Goal: Information Seeking & Learning: Learn about a topic

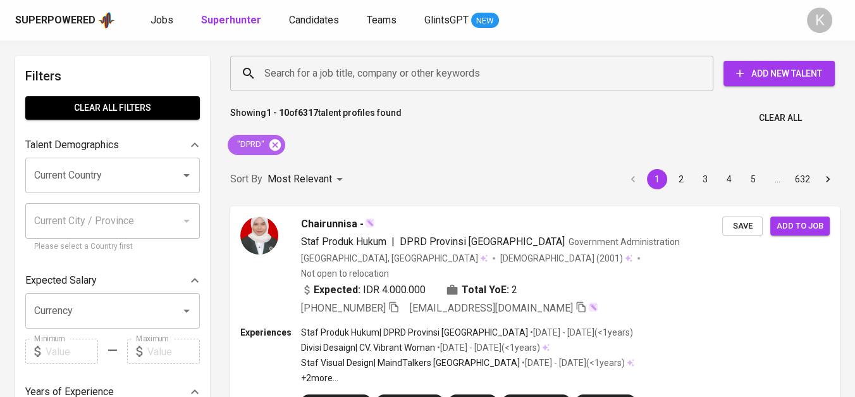
click at [275, 140] on icon at bounding box center [274, 144] width 11 height 11
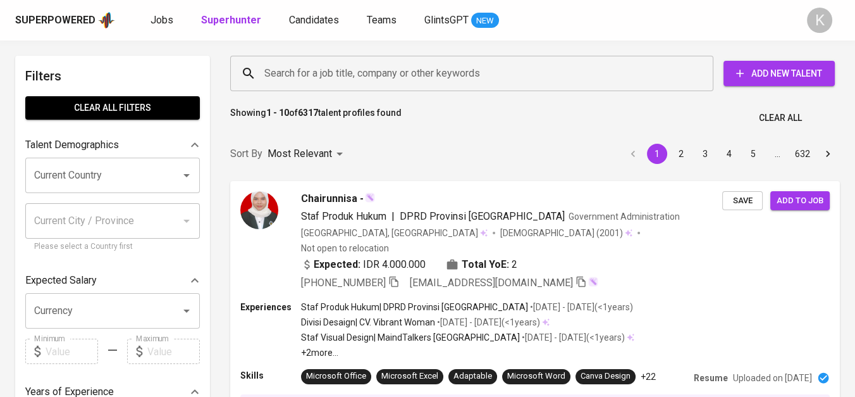
click at [342, 73] on input "Search for a job title, company or other keywords" at bounding box center [475, 73] width 428 height 24
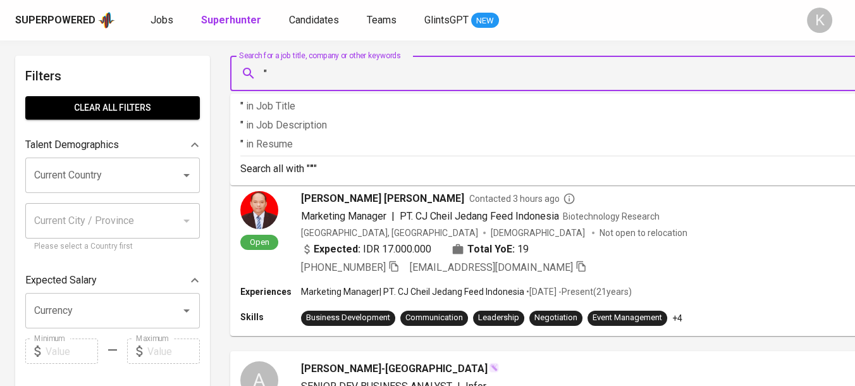
paste input "DHARMA POLIPLAST"
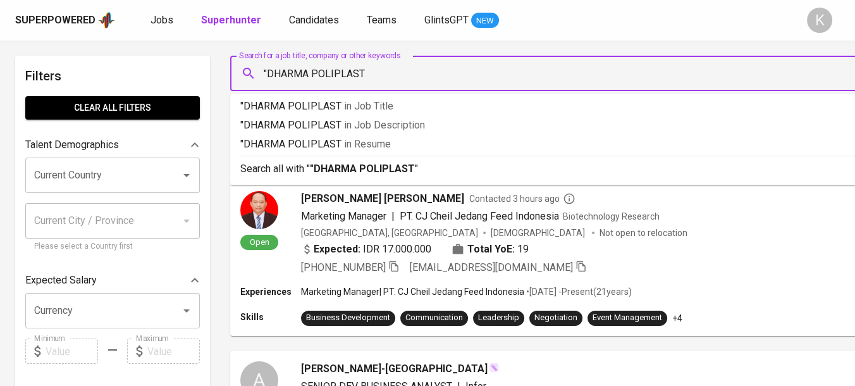
type input ""DHARMA POLIPLAST""
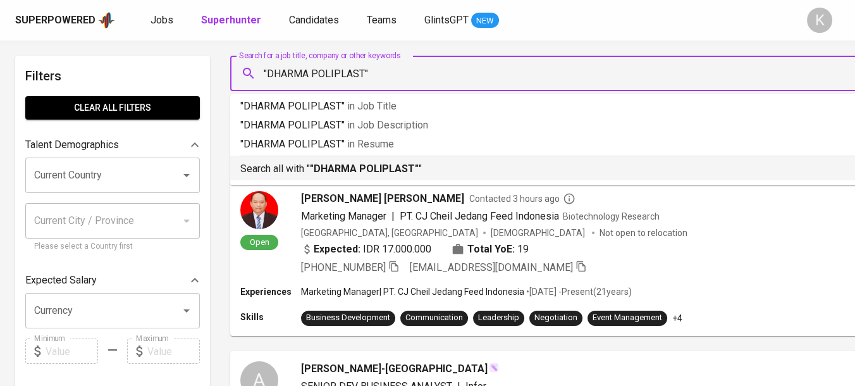
click at [364, 164] on b ""DHARMA POLIPLAST"" at bounding box center [364, 169] width 109 height 12
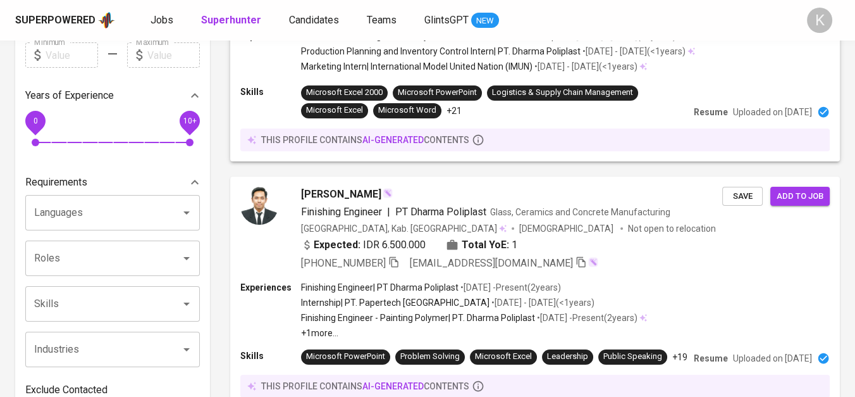
scroll to position [327, 0]
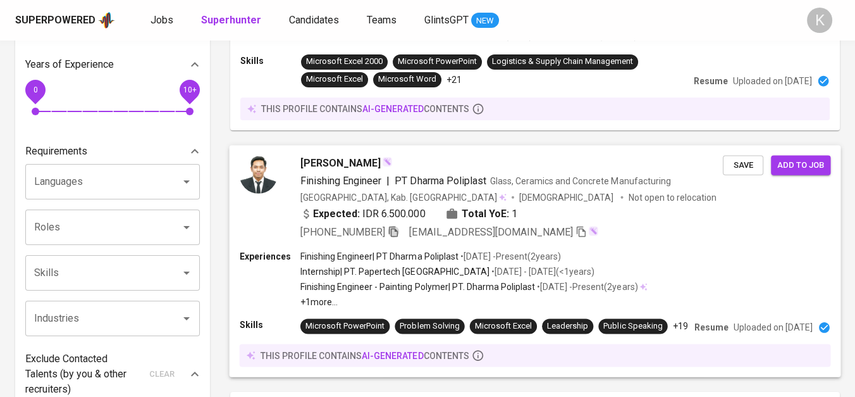
click at [396, 226] on icon "button" at bounding box center [393, 230] width 11 height 11
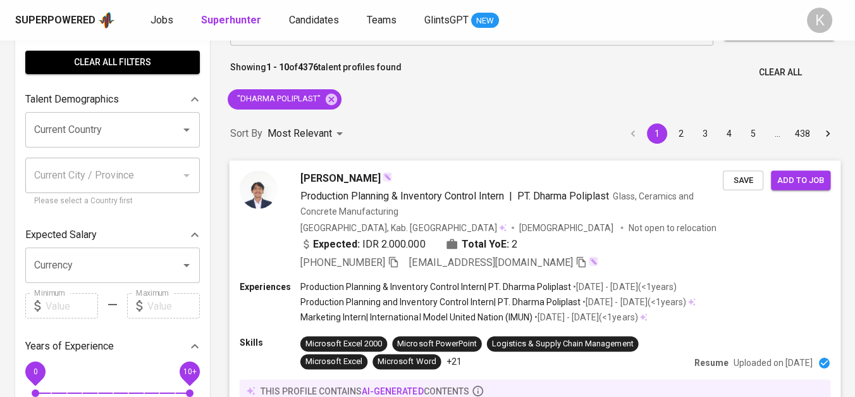
scroll to position [0, 0]
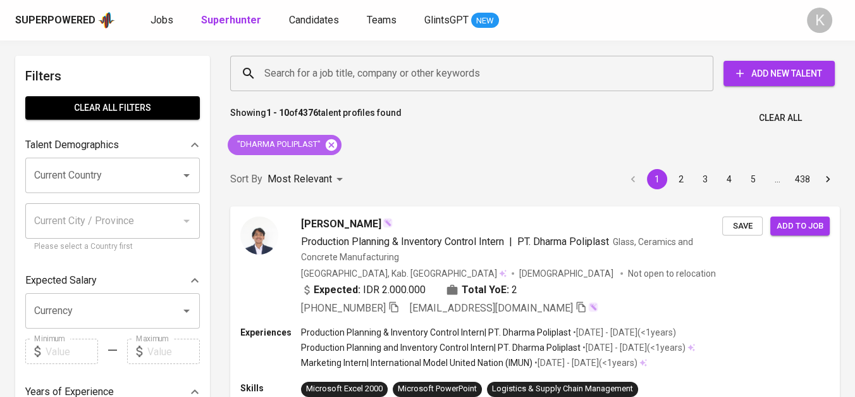
click at [325, 144] on icon at bounding box center [332, 145] width 14 height 14
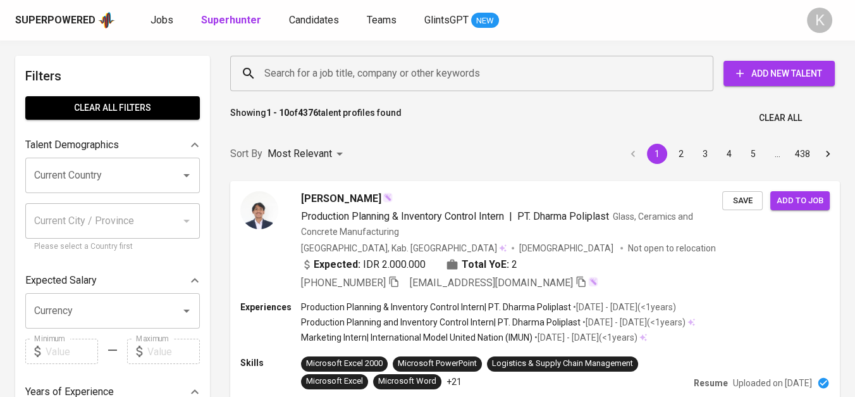
click at [323, 68] on input "Search for a job title, company or other keywords" at bounding box center [475, 73] width 428 height 24
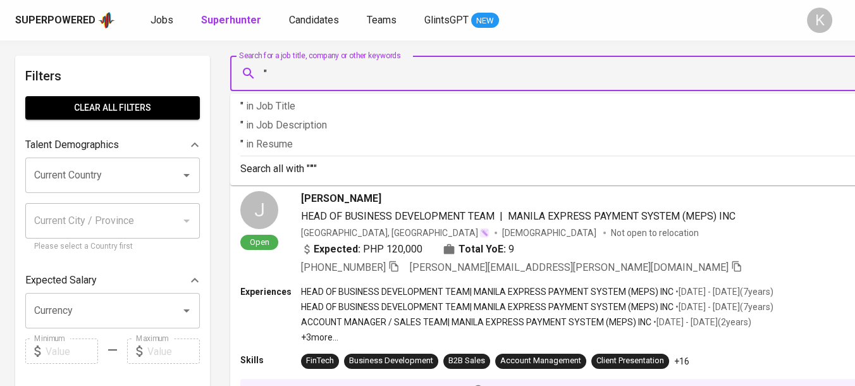
paste input "TIRTA MARITIM INTERNASIONAL"
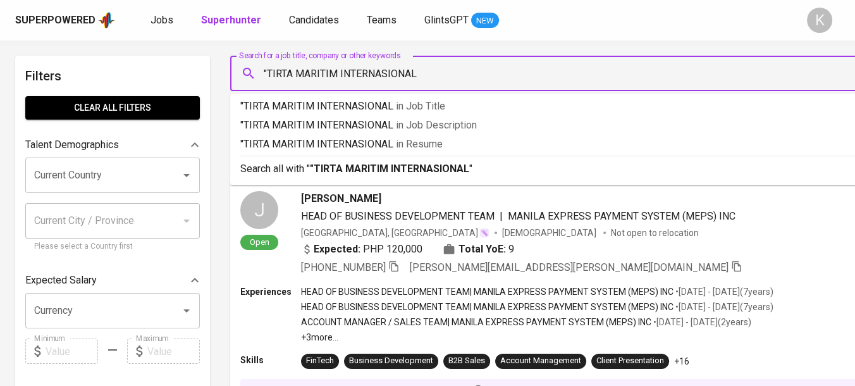
type input ""TIRTA MARITIM INTERNASIONAL""
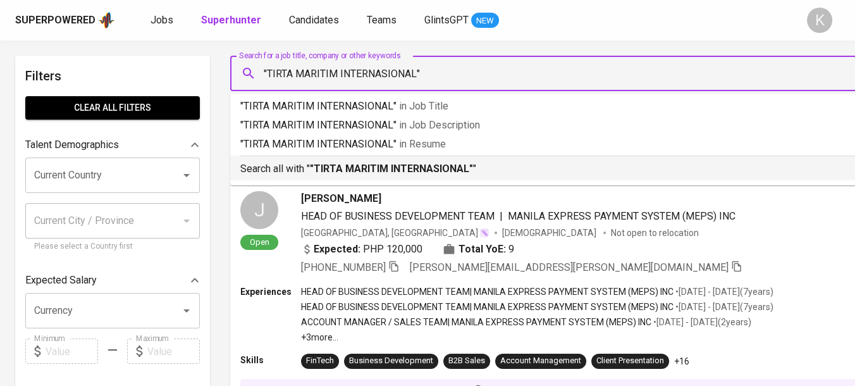
click at [419, 174] on b ""TIRTA MARITIM INTERNASIONAL"" at bounding box center [391, 169] width 163 height 12
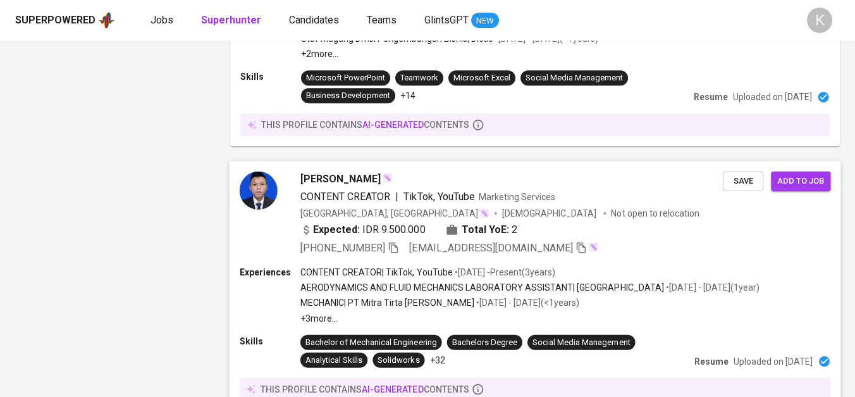
scroll to position [2060, 0]
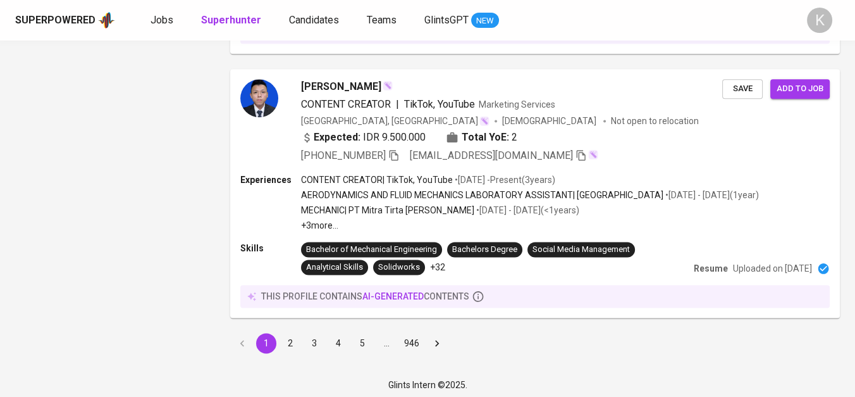
click at [288, 337] on button "2" at bounding box center [290, 343] width 20 height 20
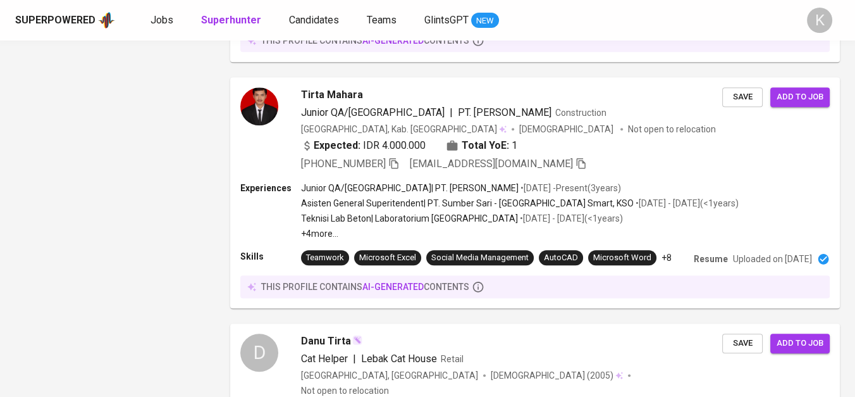
scroll to position [2189, 0]
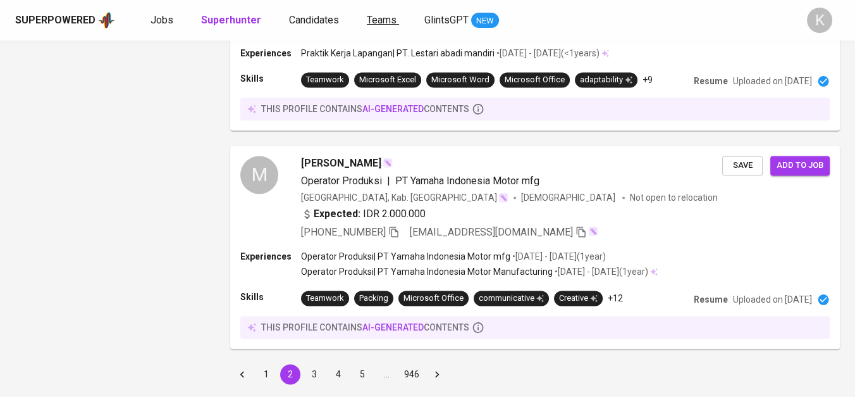
drag, startPoint x: 261, startPoint y: 337, endPoint x: 393, endPoint y: 14, distance: 348.7
click at [261, 364] on button "1" at bounding box center [266, 374] width 20 height 20
